Goal: Task Accomplishment & Management: Manage account settings

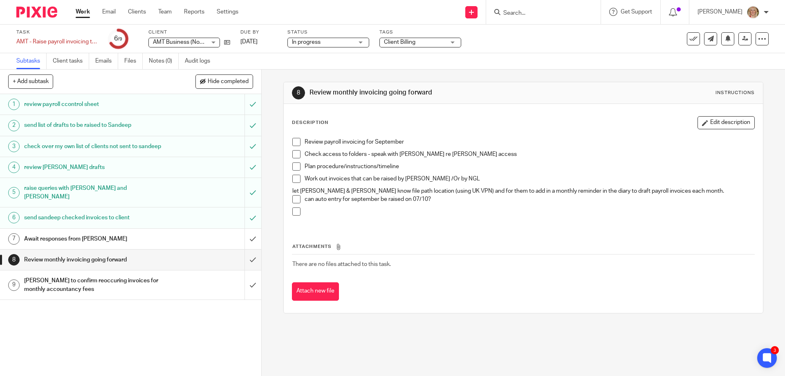
click at [311, 213] on p at bounding box center [529, 211] width 449 height 8
click at [307, 209] on p at bounding box center [529, 211] width 449 height 8
click at [305, 212] on p at bounding box center [529, 211] width 449 height 8
click at [718, 124] on button "Edit description" at bounding box center [726, 122] width 57 height 13
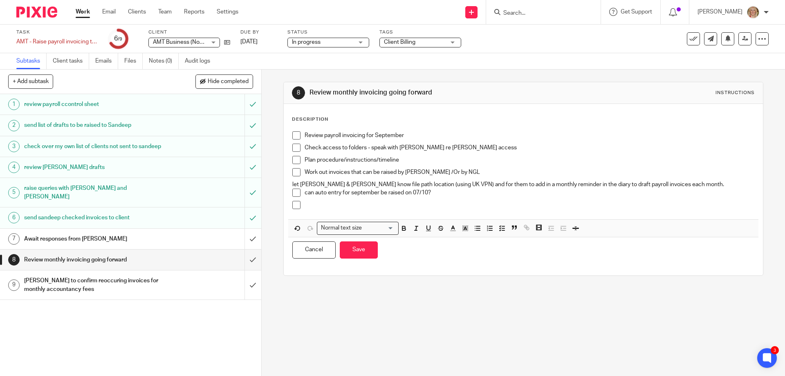
click at [310, 207] on p at bounding box center [529, 205] width 449 height 8
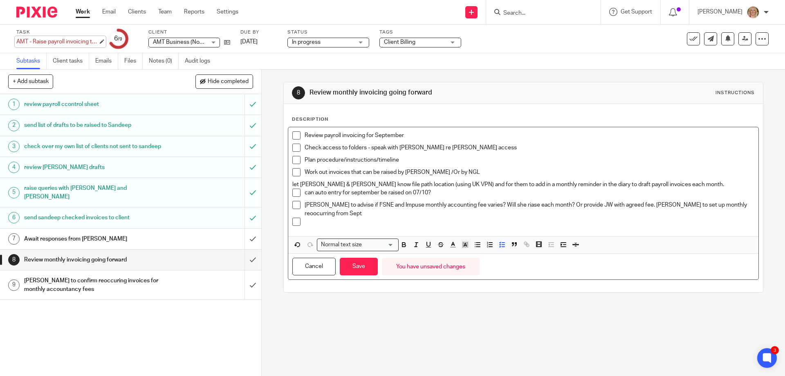
click at [81, 45] on div "AMT - Raise payroll invoicing to clients Save AMT - Raise payroll invoicing to …" at bounding box center [57, 42] width 82 height 8
click at [301, 218] on li at bounding box center [523, 224] width 462 height 12
click at [308, 218] on p at bounding box center [529, 222] width 449 height 8
click at [31, 82] on button "+ Add subtask" at bounding box center [30, 81] width 45 height 14
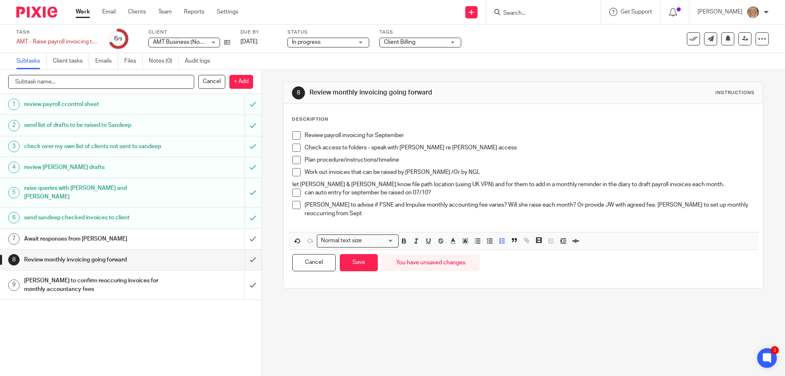
click at [63, 84] on input "text" at bounding box center [101, 82] width 186 height 14
type input "[PERSON_NAME] for Sept invoicing"
click at [233, 81] on p "+ Add" at bounding box center [241, 82] width 24 height 14
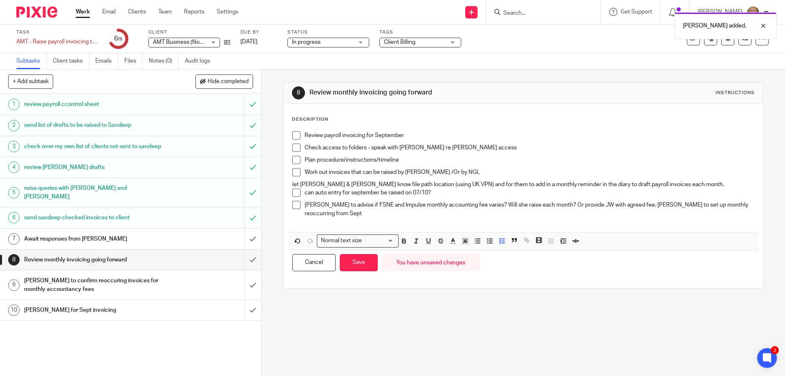
click at [115, 311] on h1 "[PERSON_NAME] for Sept invoicing" at bounding box center [95, 310] width 142 height 12
click at [361, 261] on button "Save" at bounding box center [359, 263] width 38 height 18
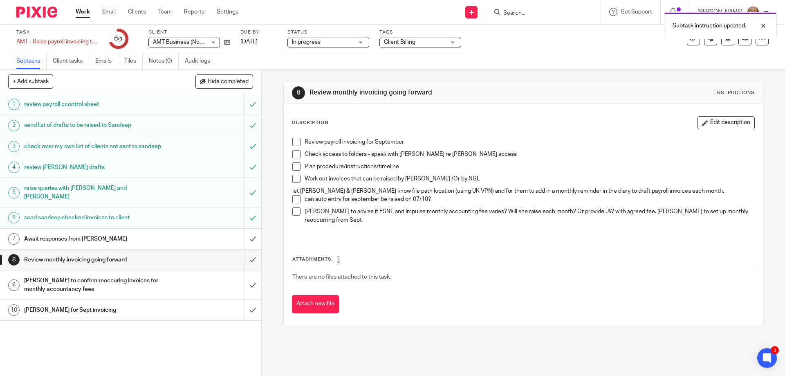
click at [100, 310] on h1 "[PERSON_NAME] for Sept invoicing" at bounding box center [95, 310] width 142 height 12
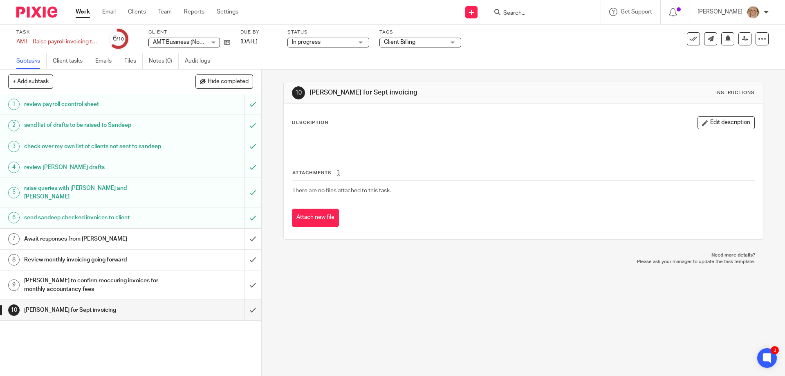
click at [295, 139] on p at bounding box center [523, 142] width 462 height 8
click at [297, 136] on div at bounding box center [523, 143] width 470 height 18
click at [714, 123] on button "Edit description" at bounding box center [726, 122] width 57 height 13
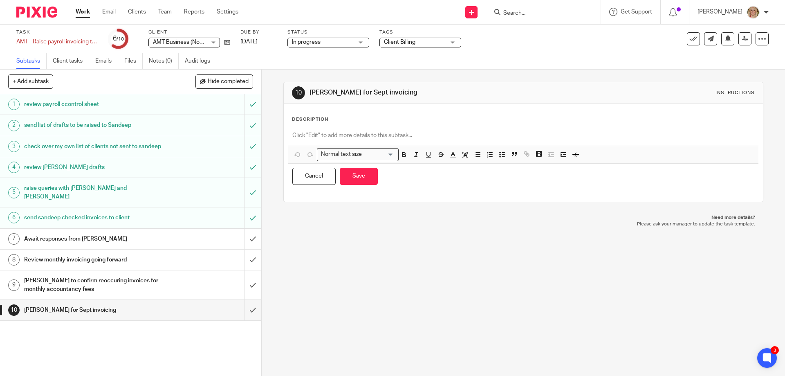
click at [301, 130] on div at bounding box center [523, 136] width 470 height 18
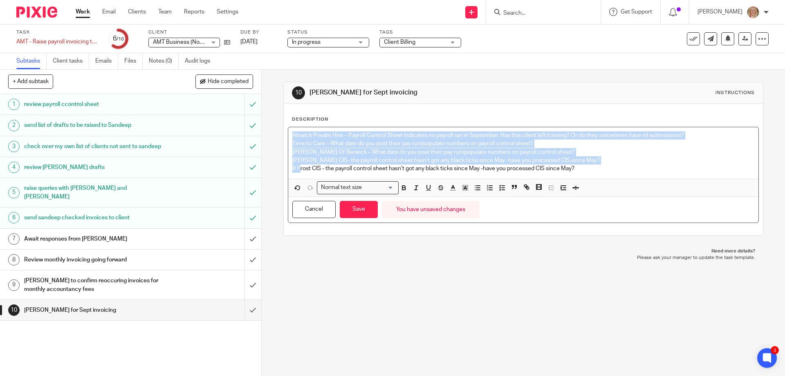
drag, startPoint x: 290, startPoint y: 135, endPoint x: 297, endPoint y: 169, distance: 34.5
click at [297, 169] on div "Alnwick Private Hire – Payroll Control Sheet indicates no payroll ran in Septem…" at bounding box center [523, 153] width 470 height 52
click at [501, 187] on icon "button" at bounding box center [502, 187] width 7 height 7
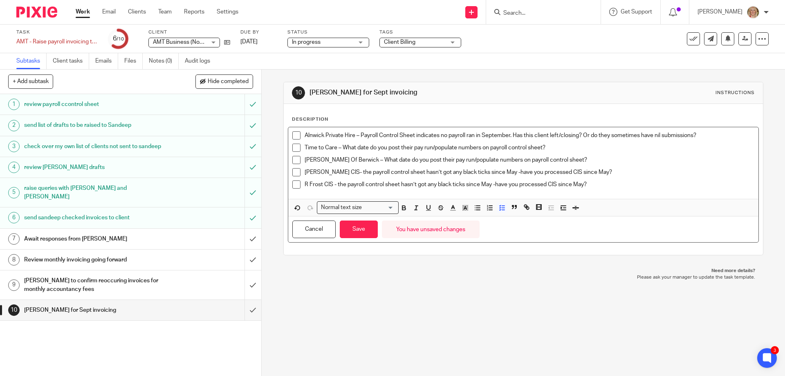
click at [467, 288] on div "10 Rebecca Querie for Sept invoicing Instructions Description Alnwick Private H…" at bounding box center [524, 223] width 524 height 306
click at [361, 229] on button "Save" at bounding box center [359, 229] width 38 height 18
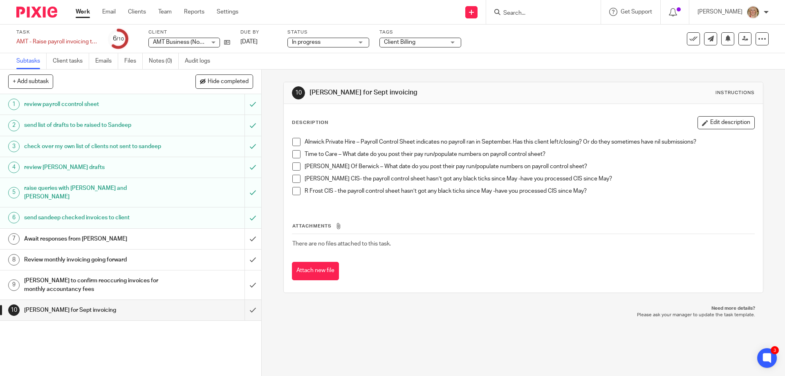
click at [131, 278] on h1 "[PERSON_NAME] to confirm reoccuring invoices for monthly accountancy fees" at bounding box center [95, 284] width 142 height 21
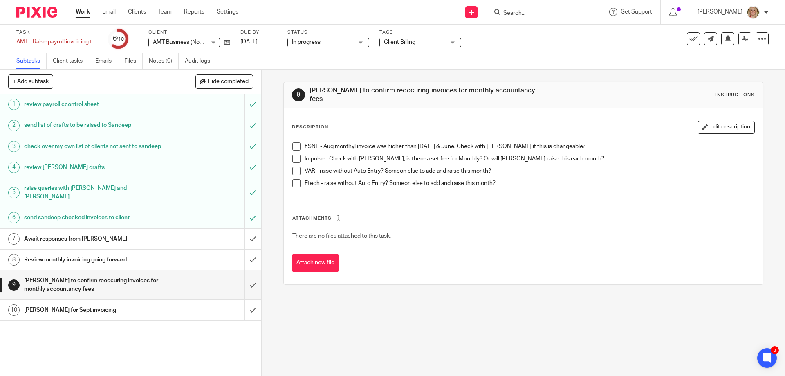
click at [141, 238] on h1 "Await responses from [PERSON_NAME]" at bounding box center [95, 239] width 142 height 12
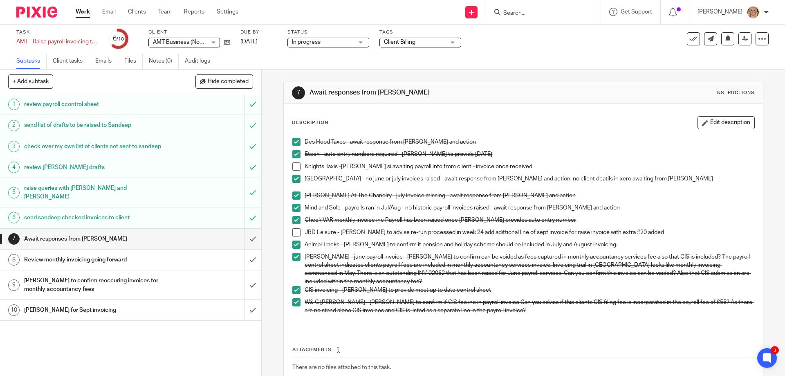
click at [296, 231] on span at bounding box center [296, 232] width 8 height 8
click at [157, 261] on h1 "Review monthly invoicing going forward" at bounding box center [95, 260] width 142 height 12
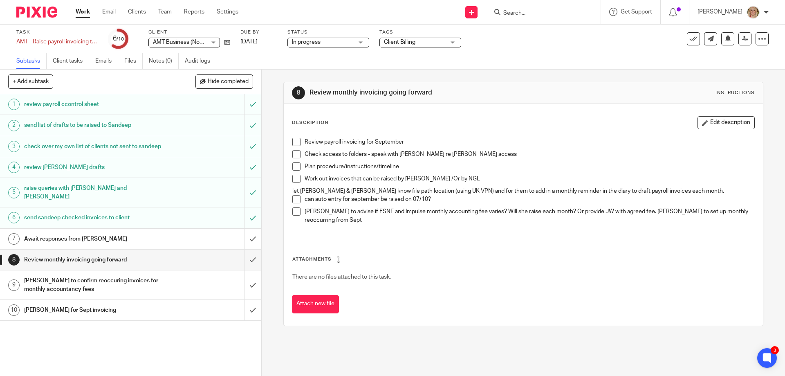
click at [166, 284] on div "[PERSON_NAME] to confirm reoccuring invoices for monthly accountancy fees" at bounding box center [130, 284] width 212 height 21
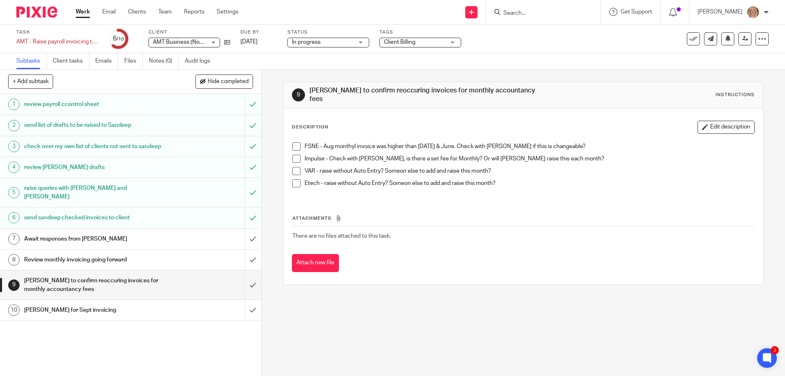
click at [166, 301] on link "10 Rebecca Querie for Sept invoicing" at bounding box center [122, 310] width 245 height 20
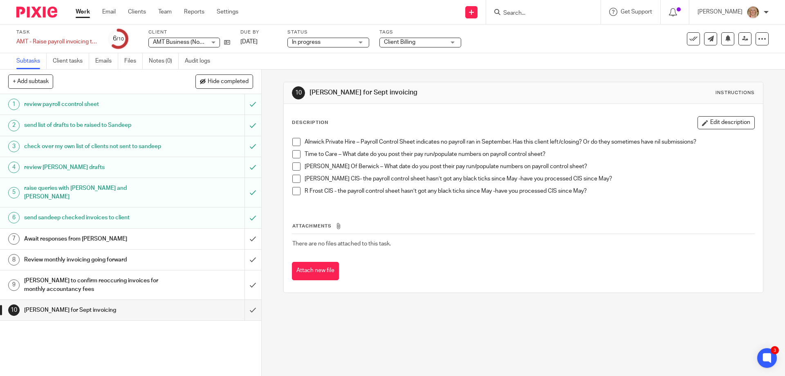
click at [156, 258] on h1 "Review monthly invoicing going forward" at bounding box center [95, 260] width 142 height 12
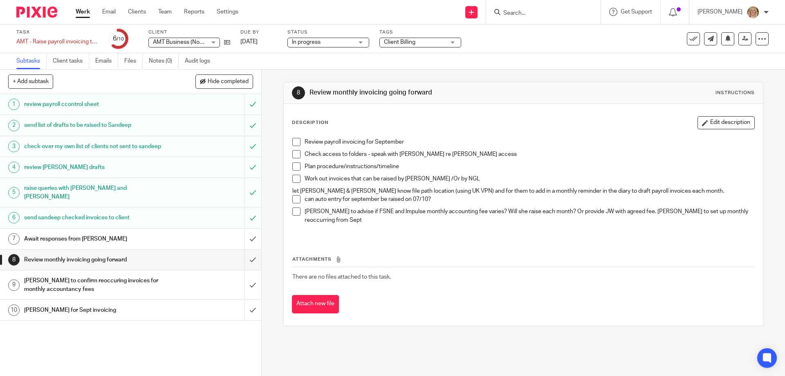
click at [293, 143] on span at bounding box center [296, 142] width 8 height 8
click at [294, 168] on span at bounding box center [296, 166] width 8 height 8
click at [295, 178] on span at bounding box center [296, 179] width 8 height 8
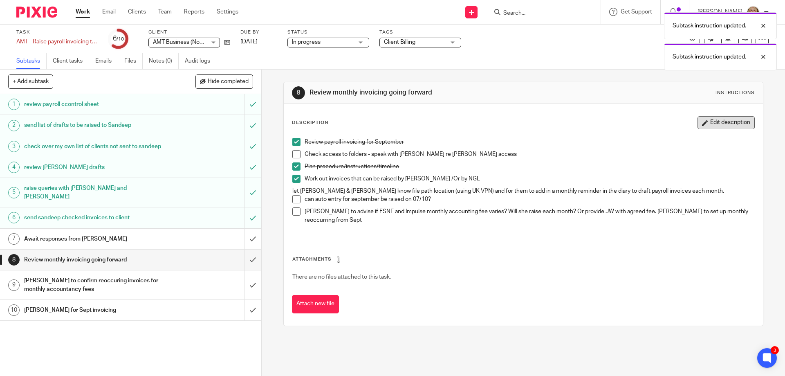
click at [707, 126] on button "Edit description" at bounding box center [726, 122] width 57 height 13
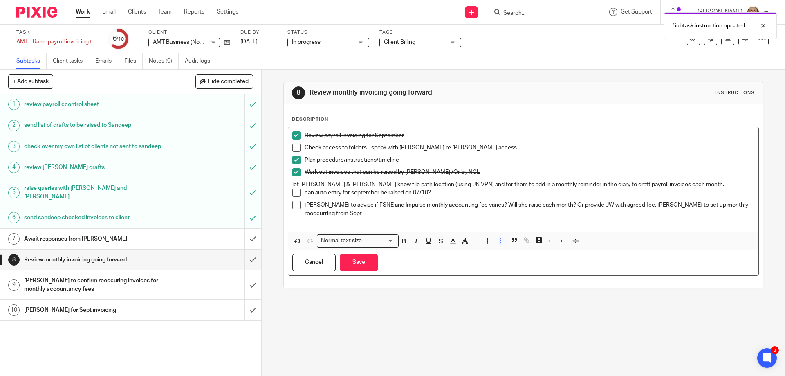
click at [737, 204] on p "[PERSON_NAME] to advise if FSNE and Impulse monthly accounting fee varies? Will…" at bounding box center [529, 209] width 449 height 17
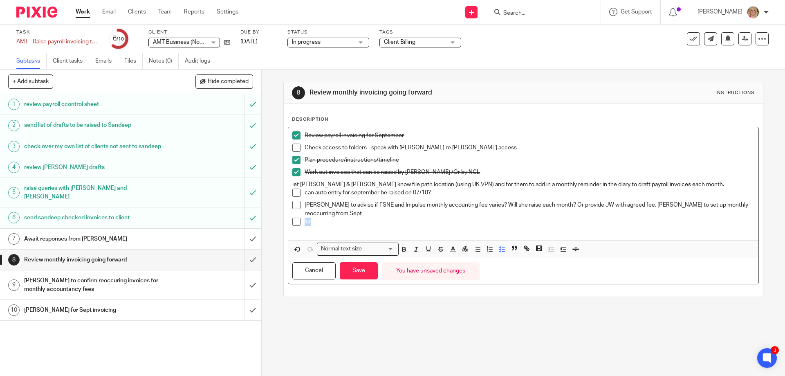
drag, startPoint x: 310, startPoint y: 215, endPoint x: 302, endPoint y: 215, distance: 7.8
click at [305, 218] on p "ist" at bounding box center [529, 222] width 449 height 8
click at [295, 218] on span at bounding box center [296, 222] width 8 height 8
